Goal: Browse casually

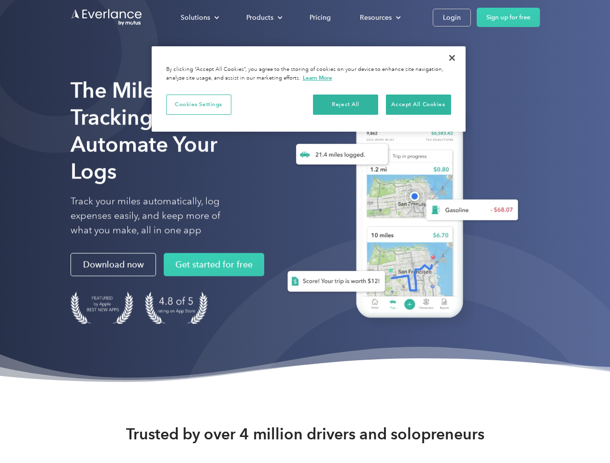
click at [199, 17] on div "Solutions" at bounding box center [195, 18] width 29 height 12
click at [263, 17] on div "Products" at bounding box center [259, 18] width 27 height 12
click at [379, 17] on div "Resources" at bounding box center [376, 18] width 32 height 12
click at [198, 104] on button "Cookies Settings" at bounding box center [198, 105] width 65 height 20
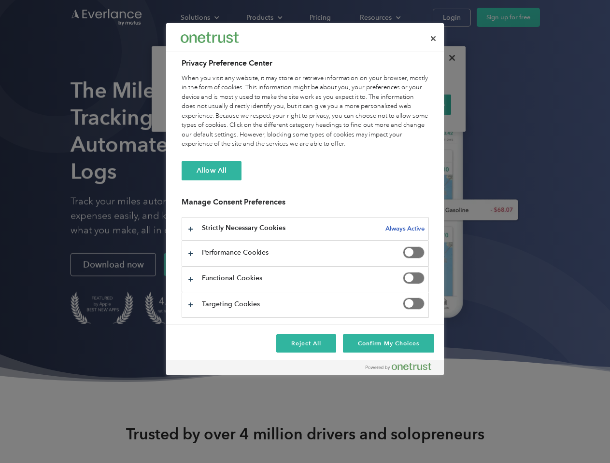
click at [346, 104] on div "When you visit any website, it may store or retrieve information on your browse…" at bounding box center [304, 111] width 247 height 75
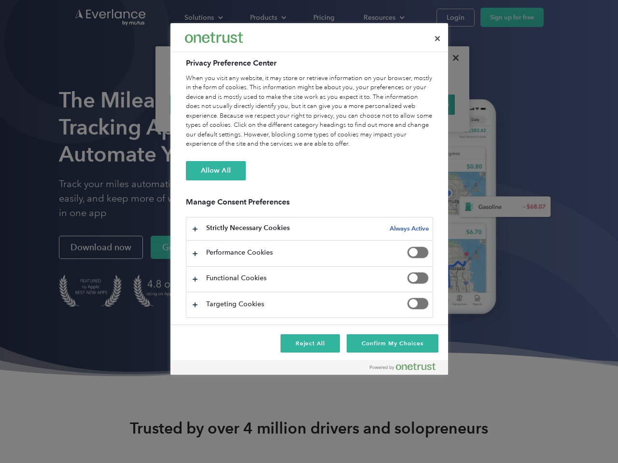
click at [418, 104] on div "When you visit any website, it may store or retrieve information on your browse…" at bounding box center [309, 111] width 247 height 75
click at [452, 58] on div at bounding box center [309, 231] width 618 height 463
